Goal: Obtain resource: Download file/media

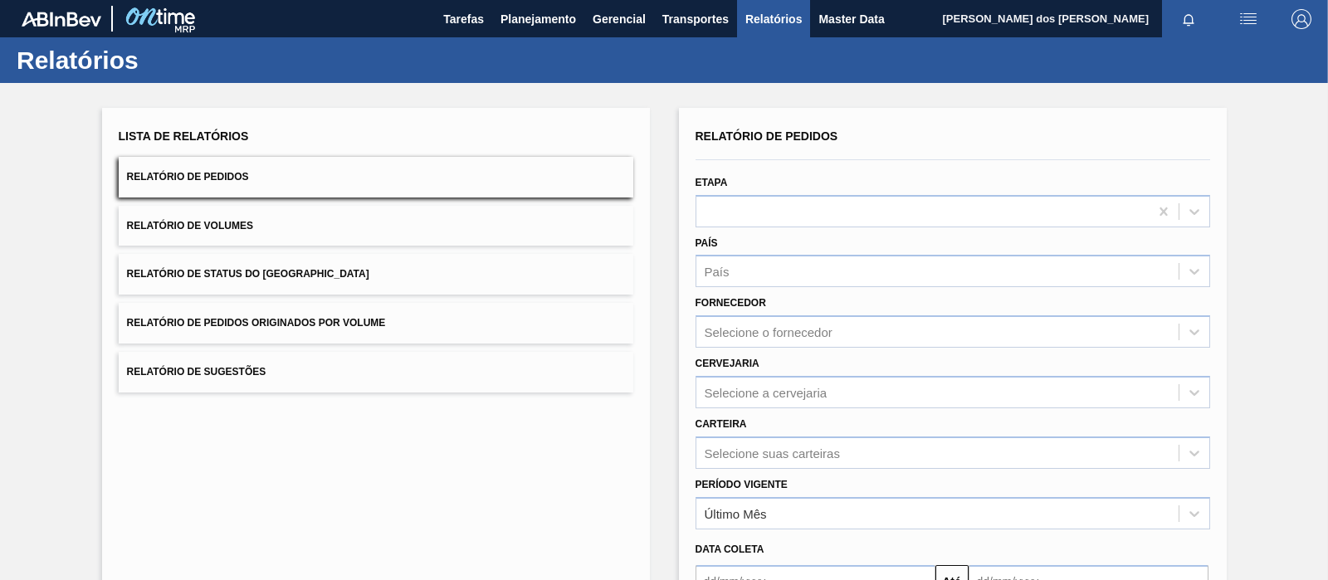
scroll to position [186, 0]
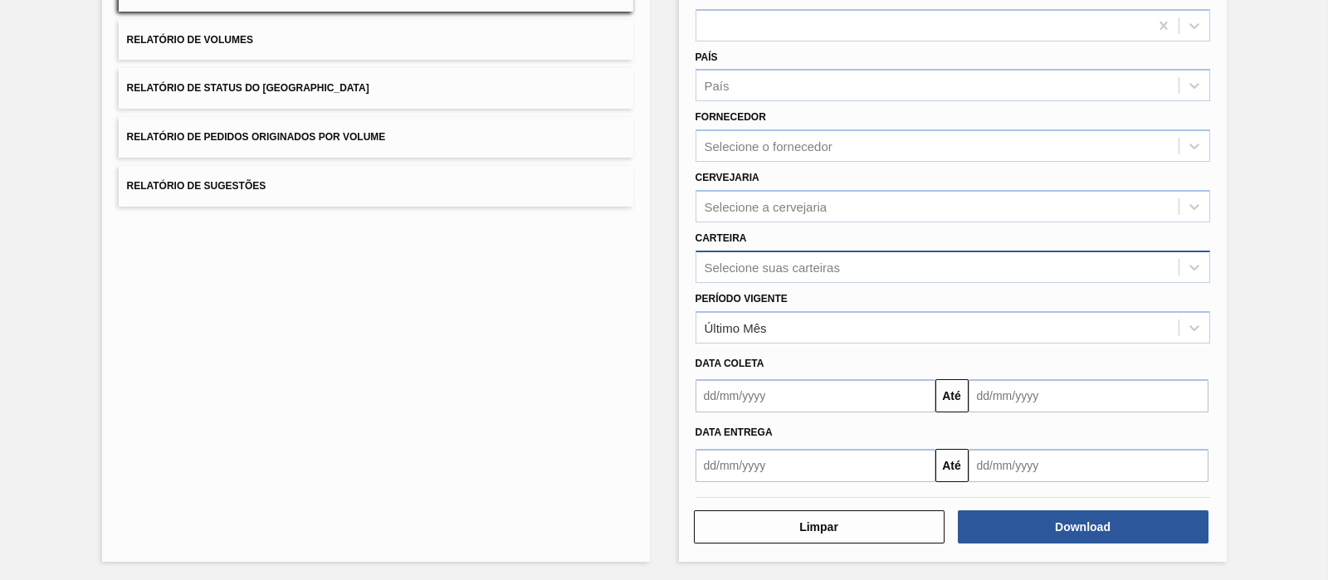
click at [705, 255] on div "Selecione suas carteiras" at bounding box center [937, 267] width 482 height 24
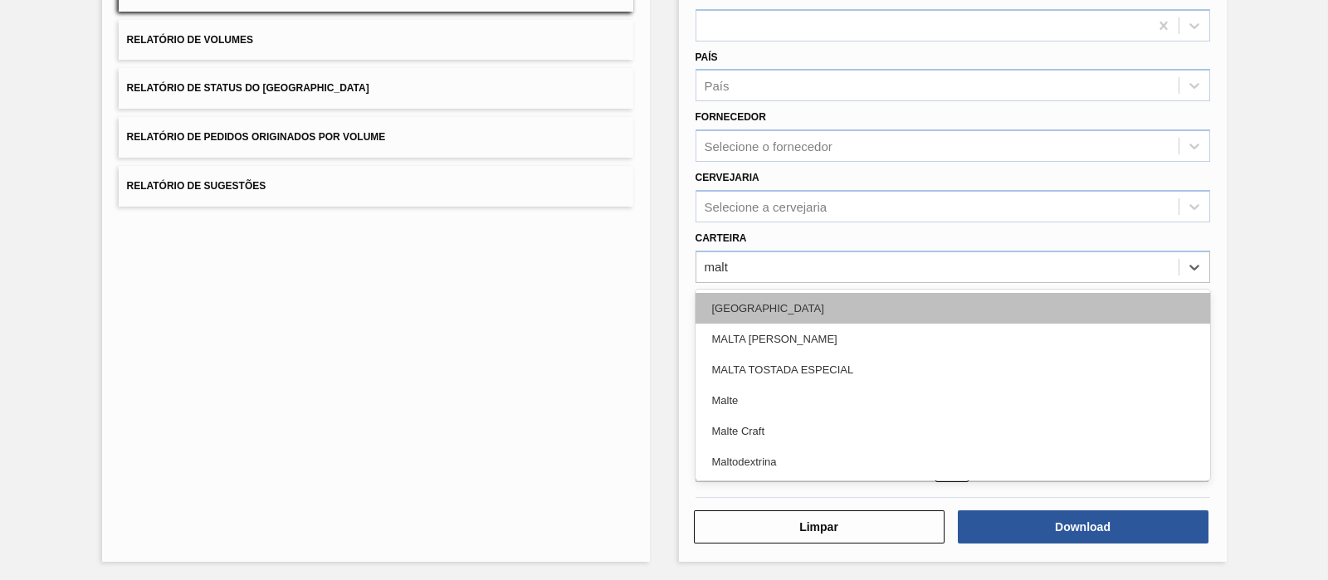
type input "malte"
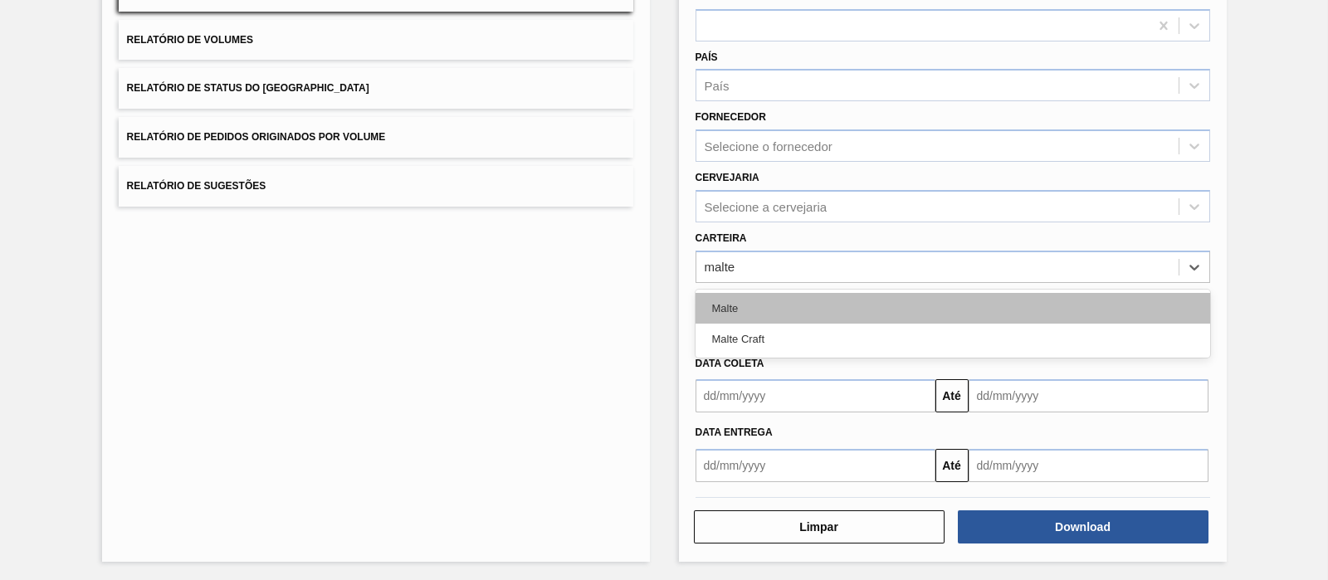
click at [800, 305] on div "Malte" at bounding box center [953, 308] width 515 height 31
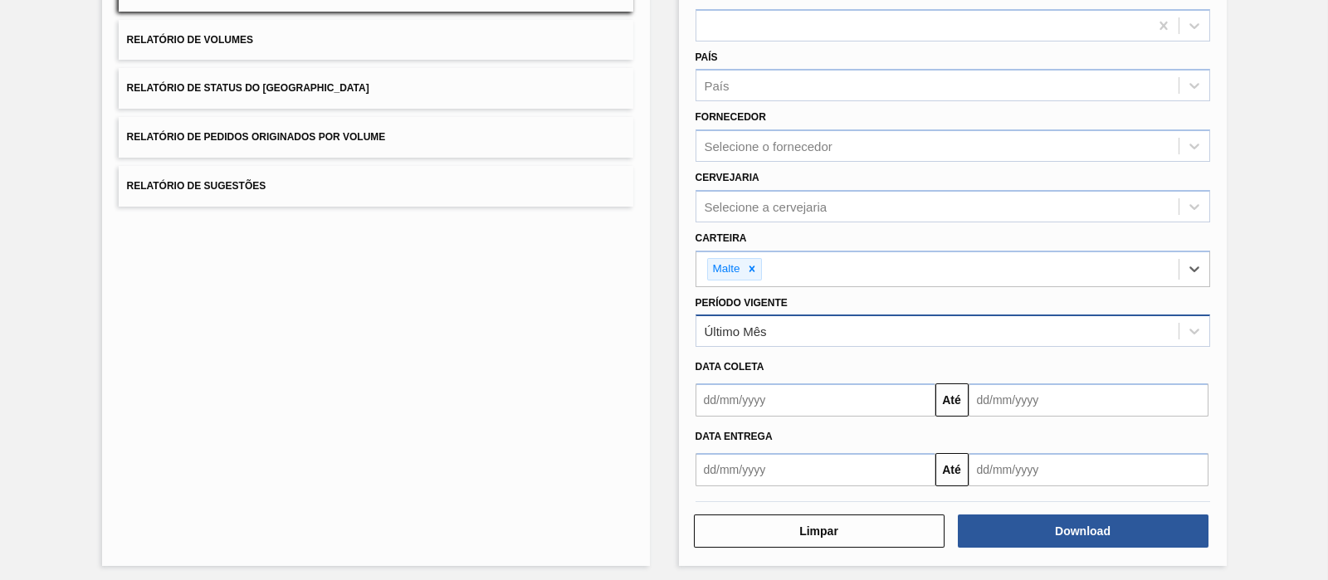
click at [751, 325] on div "Último Mês" at bounding box center [736, 332] width 62 height 14
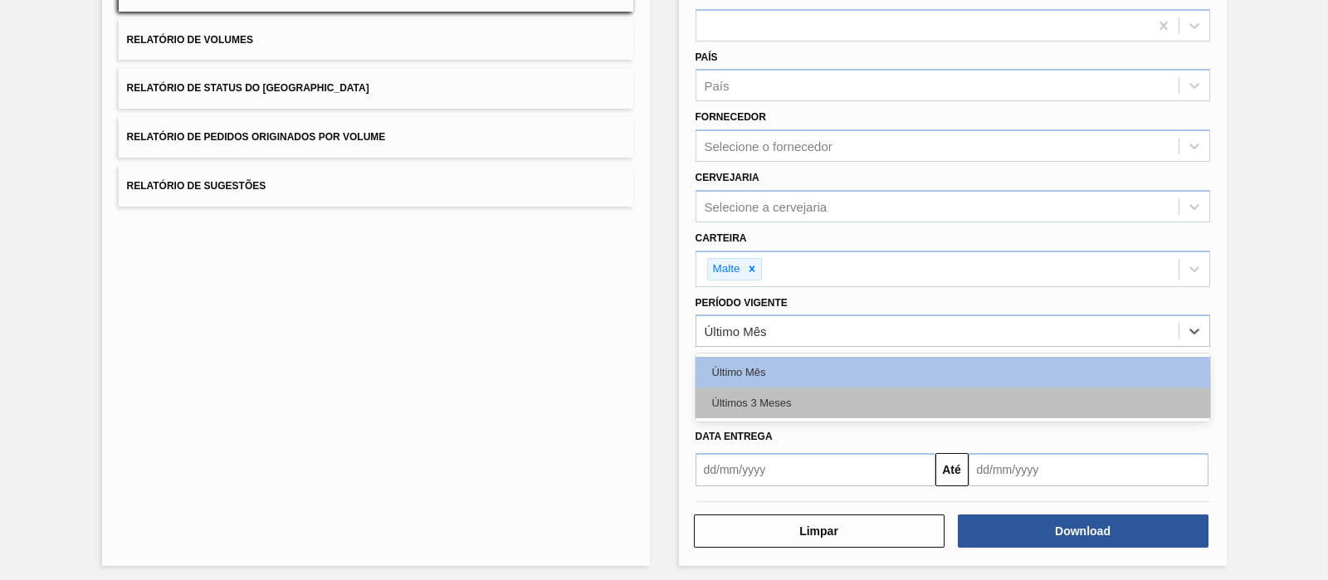
click at [734, 398] on div "Últimos 3 Meses" at bounding box center [953, 403] width 515 height 31
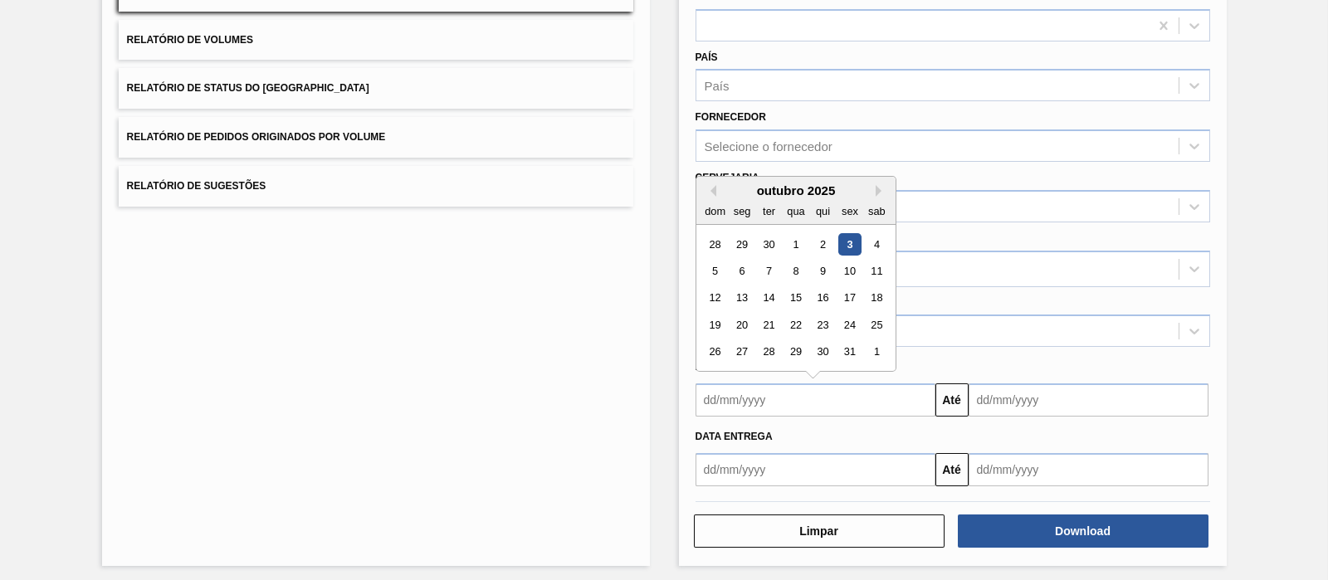
click at [781, 409] on input "text" at bounding box center [816, 399] width 240 height 33
click at [711, 188] on button "Previous Month" at bounding box center [711, 191] width 12 height 12
click at [736, 237] on div "1" at bounding box center [741, 244] width 22 height 22
type input "[DATE]"
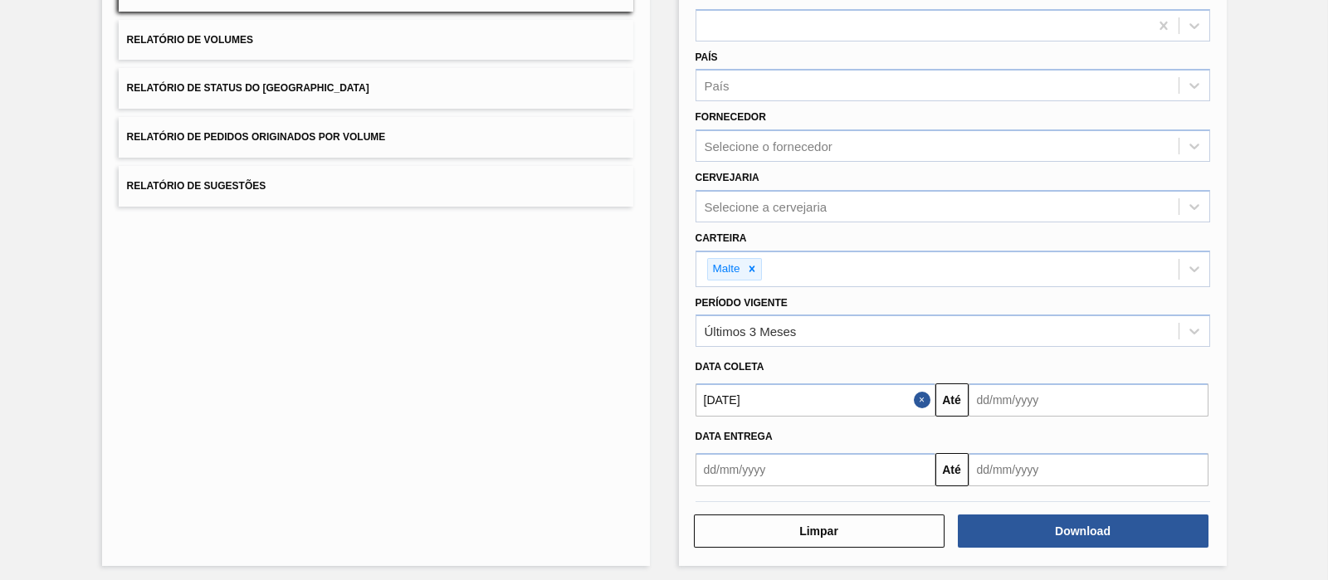
click at [1009, 402] on input "text" at bounding box center [1089, 399] width 240 height 33
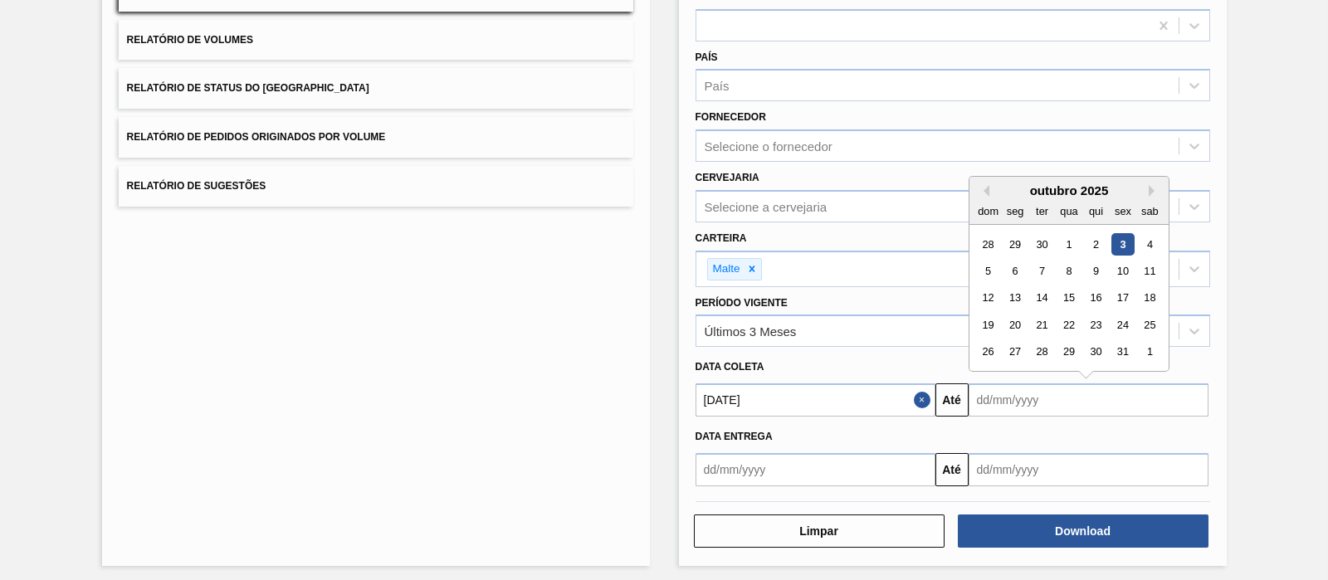
click at [1113, 242] on div "3" at bounding box center [1122, 244] width 22 height 22
type input "[DATE]"
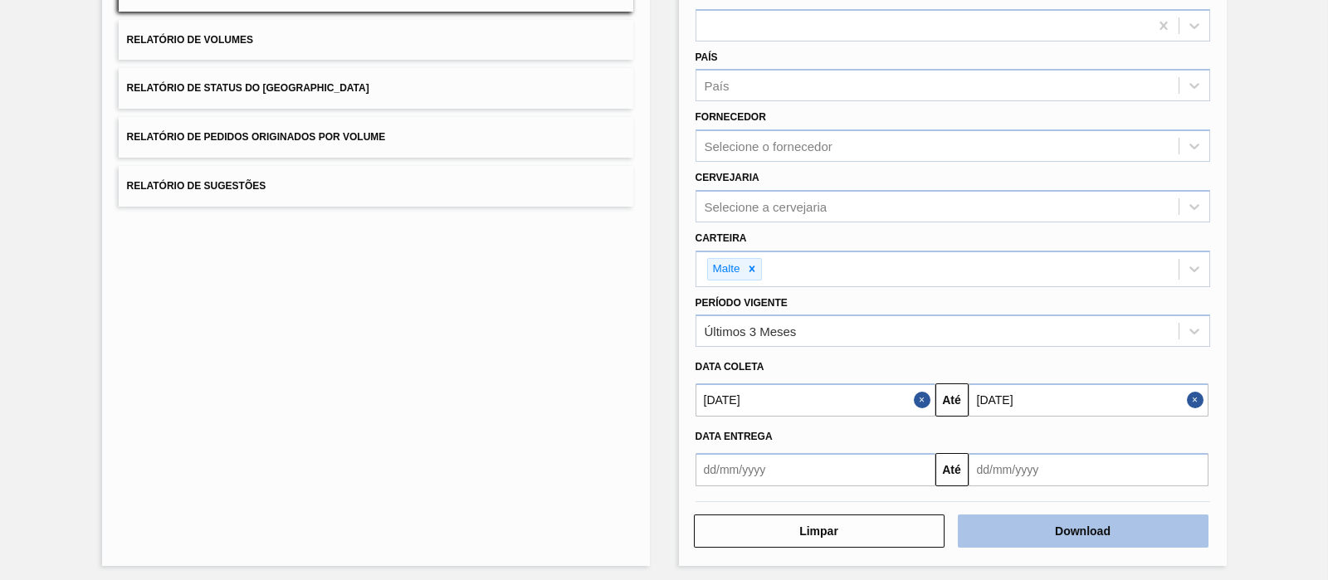
click at [1078, 516] on button "Download" at bounding box center [1083, 531] width 251 height 33
click at [610, 272] on div "Lista de Relatórios Relatório de Pedidos Relatório de Volumes Relatório de Stat…" at bounding box center [376, 244] width 548 height 644
